Goal: Task Accomplishment & Management: Use online tool/utility

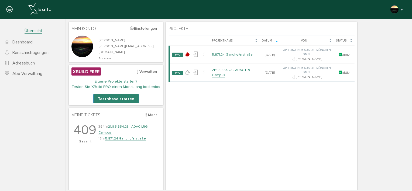
click at [236, 136] on div "Lade, bitte warten... Projektname Datum Von Status PRO Ticket "Beschädigte [PER…" at bounding box center [261, 113] width 186 height 154
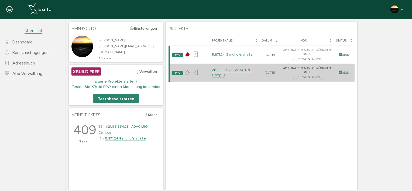
click at [225, 71] on link "21.11.5.854.23 - ADAC LRG Campus" at bounding box center [232, 72] width 40 height 9
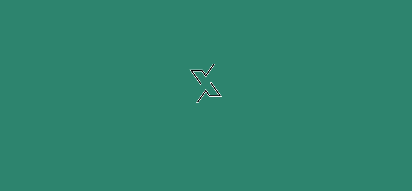
click at [225, 71] on link "21.11.5.854.23 - ADAC LRG Campus" at bounding box center [232, 72] width 40 height 9
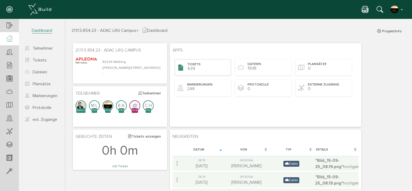
click at [190, 65] on span "Tickets" at bounding box center [193, 64] width 13 height 5
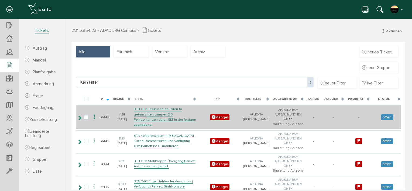
click at [163, 117] on td "BTB OG1 Teeküche bei allen 14 getauschten Lampen 2-3 Fehlbohrungen durch ELT in…" at bounding box center [164, 117] width 65 height 24
click at [98, 115] on icon at bounding box center [94, 116] width 6 height 7
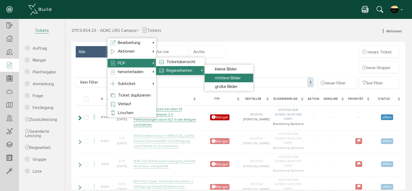
click at [237, 76] on span "mittlere Bilder" at bounding box center [228, 77] width 26 height 5
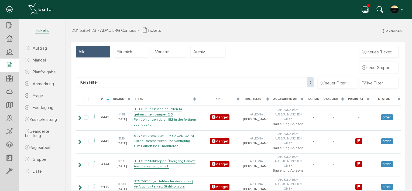
click at [365, 9] on icon at bounding box center [365, 10] width 6 height 8
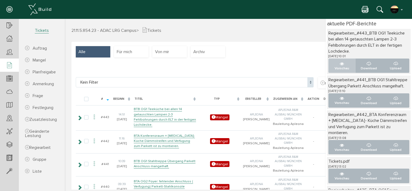
click at [340, 64] on icon "..." at bounding box center [342, 64] width 4 height 4
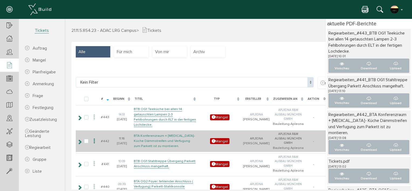
scroll to position [63, 0]
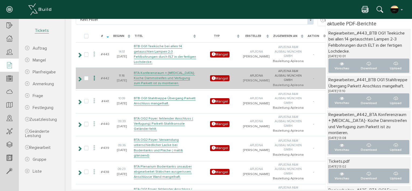
click at [98, 77] on icon at bounding box center [94, 78] width 6 height 7
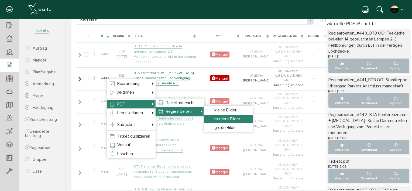
click at [226, 117] on span "mittlere Bilder" at bounding box center [227, 118] width 26 height 5
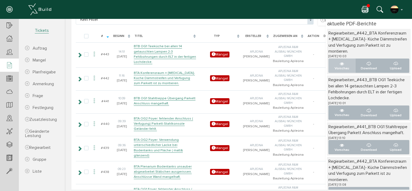
click at [333, 66] on p "Vorschau" at bounding box center [342, 68] width 18 height 5
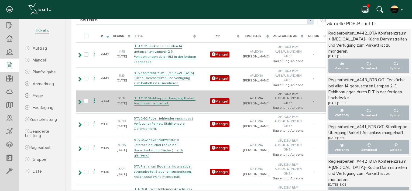
click at [98, 102] on icon at bounding box center [94, 100] width 6 height 7
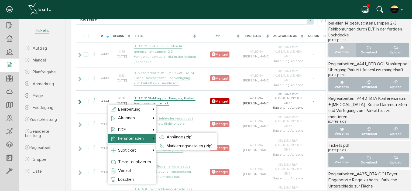
click at [336, 50] on p "Vorschau" at bounding box center [342, 52] width 18 height 5
click at [338, 136] on p "Vorschau" at bounding box center [342, 133] width 18 height 5
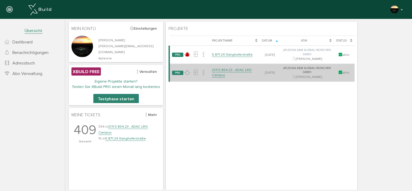
click at [220, 70] on link "21.11.5.854.23 - ADAC LRG Campus" at bounding box center [232, 72] width 40 height 9
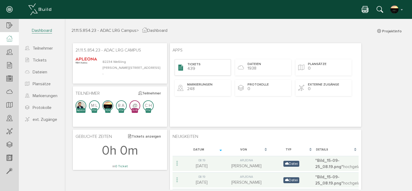
click at [193, 67] on span "439" at bounding box center [191, 68] width 8 height 5
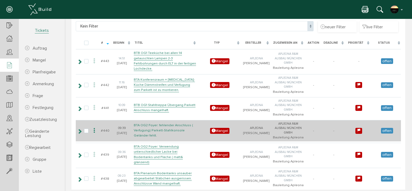
scroll to position [63, 0]
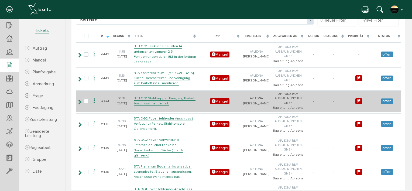
click at [98, 102] on icon at bounding box center [94, 100] width 6 height 7
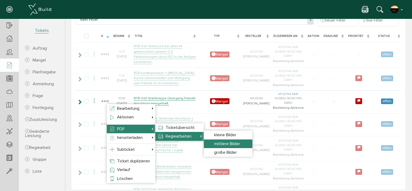
click at [221, 143] on span "mittlere Bilder" at bounding box center [227, 143] width 26 height 5
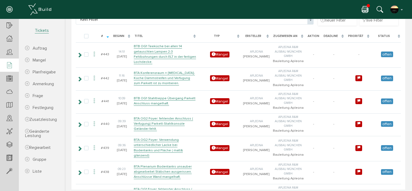
click at [365, 7] on icon at bounding box center [365, 10] width 6 height 8
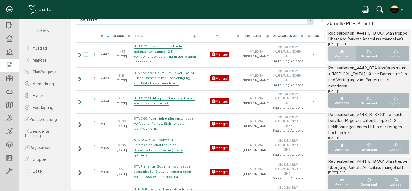
click at [340, 54] on icon "..." at bounding box center [342, 52] width 4 height 4
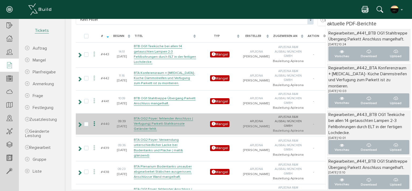
click at [98, 123] on icon at bounding box center [94, 123] width 6 height 7
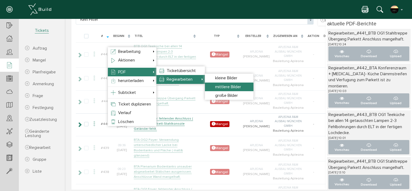
click at [223, 85] on span "mittlere Bilder" at bounding box center [228, 86] width 26 height 5
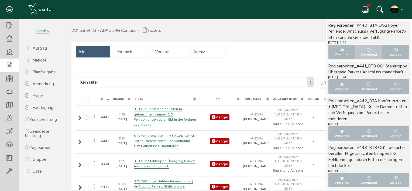
scroll to position [0, 0]
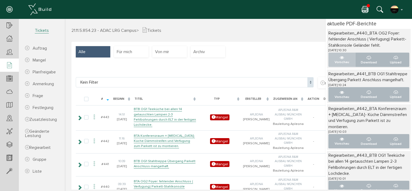
click at [340, 58] on icon "..." at bounding box center [342, 58] width 4 height 4
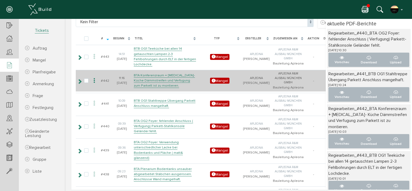
scroll to position [63, 0]
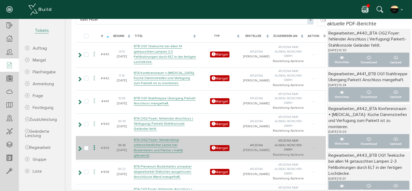
click at [98, 149] on icon at bounding box center [94, 147] width 6 height 7
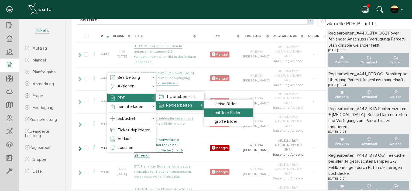
click at [228, 112] on span "mittlere Bilder" at bounding box center [227, 112] width 26 height 5
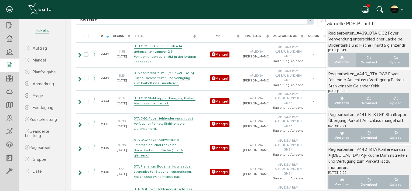
click at [340, 60] on icon "..." at bounding box center [342, 58] width 4 height 4
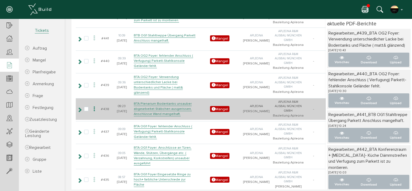
click at [98, 111] on icon at bounding box center [94, 108] width 6 height 7
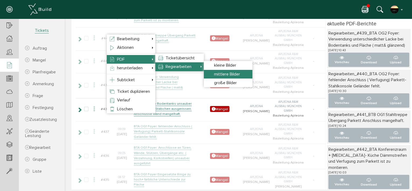
click at [220, 74] on span "mittlere Bilder" at bounding box center [227, 73] width 26 height 5
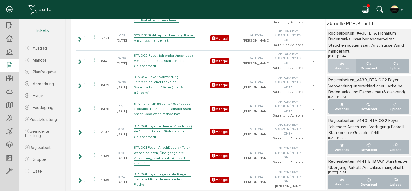
click at [340, 64] on icon "..." at bounding box center [342, 64] width 4 height 4
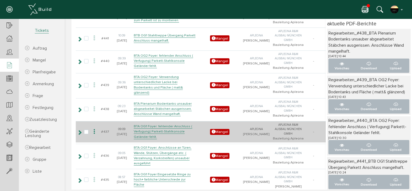
click at [98, 134] on icon at bounding box center [94, 131] width 6 height 7
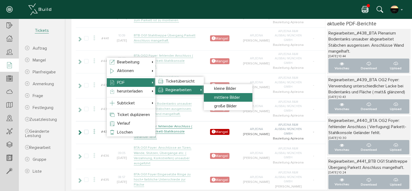
click at [235, 98] on span "mittlere Bilder" at bounding box center [227, 97] width 26 height 5
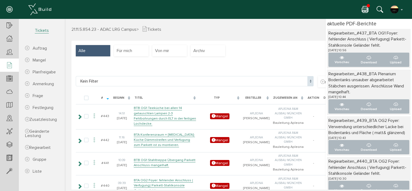
scroll to position [0, 0]
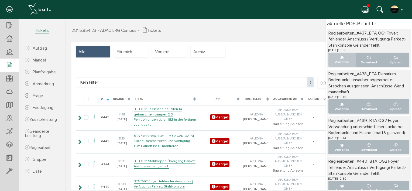
click at [340, 58] on icon "..." at bounding box center [342, 58] width 4 height 4
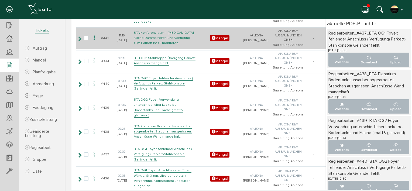
scroll to position [126, 0]
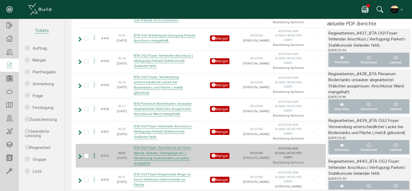
click at [98, 159] on icon at bounding box center [94, 155] width 6 height 7
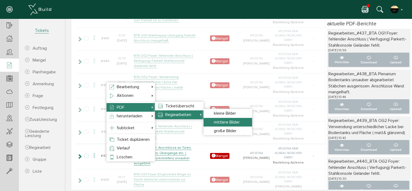
click at [214, 121] on span "mittlere Bilder" at bounding box center [227, 121] width 26 height 5
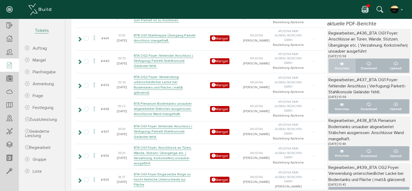
click at [340, 65] on icon "..." at bounding box center [342, 64] width 4 height 4
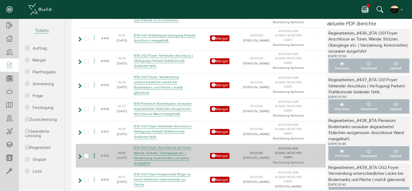
scroll to position [189, 0]
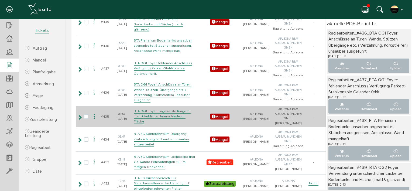
click at [98, 120] on icon at bounding box center [94, 116] width 6 height 7
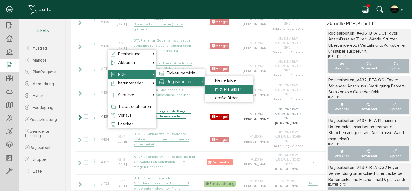
click at [232, 91] on span "mittlere Bilder" at bounding box center [228, 88] width 26 height 5
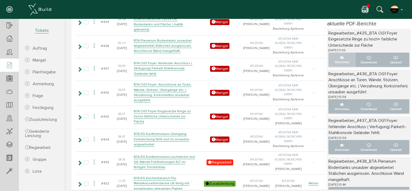
click at [340, 57] on icon "..." at bounding box center [342, 58] width 4 height 4
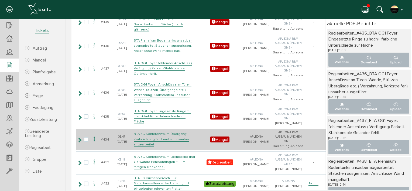
click at [98, 143] on icon at bounding box center [94, 139] width 6 height 7
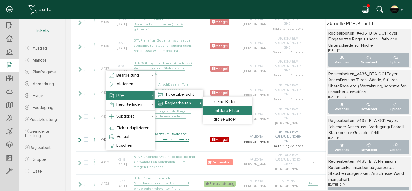
click at [224, 110] on span "mittlere Bilder" at bounding box center [226, 110] width 26 height 5
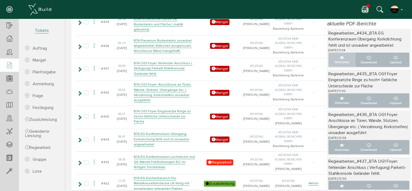
click at [340, 58] on icon "..." at bounding box center [342, 58] width 4 height 4
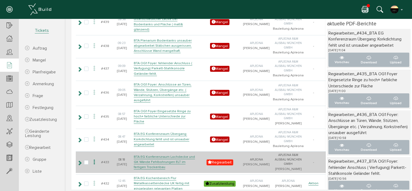
click at [98, 166] on icon at bounding box center [94, 161] width 6 height 7
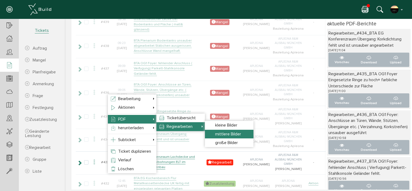
click at [228, 132] on span "mittlere Bilder" at bounding box center [228, 133] width 26 height 5
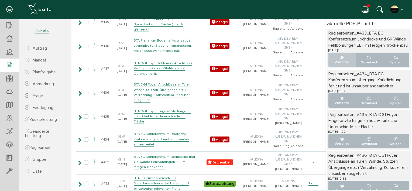
scroll to position [0, 0]
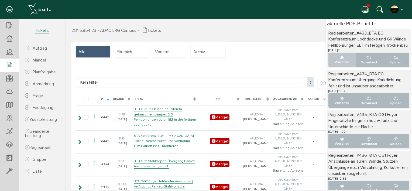
click at [340, 60] on icon "..." at bounding box center [342, 58] width 4 height 4
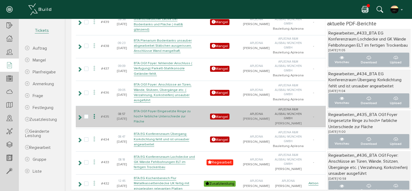
scroll to position [251, 0]
